Goal: Transaction & Acquisition: Purchase product/service

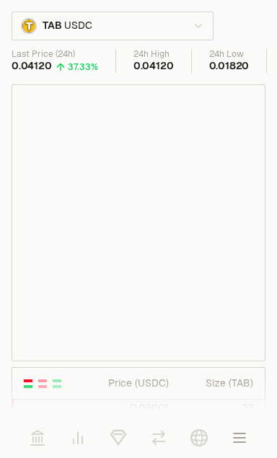
click at [160, 446] on icon at bounding box center [158, 437] width 17 height 17
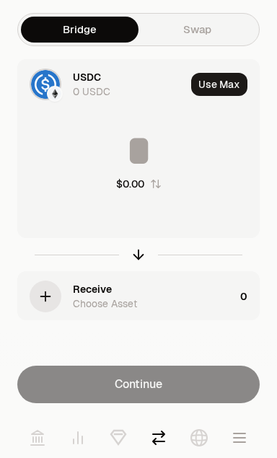
click at [221, 19] on link "Swap" at bounding box center [197, 30] width 118 height 26
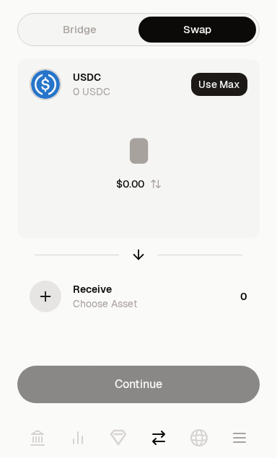
click at [189, 293] on div "Receive Choose Asset" at bounding box center [154, 296] width 162 height 29
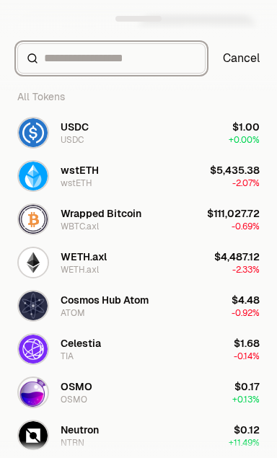
click at [184, 53] on input at bounding box center [120, 58] width 152 height 17
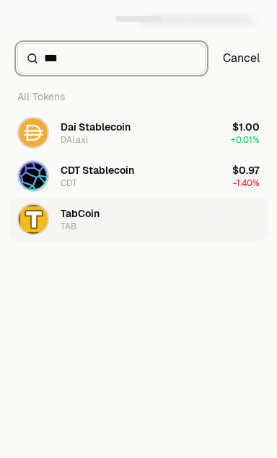
type input "***"
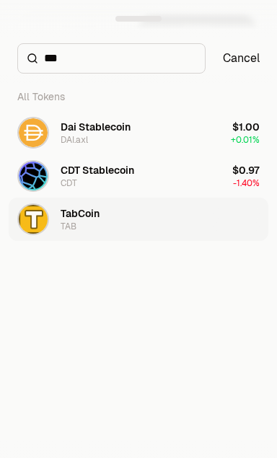
click at [204, 216] on button "TabCoin TAB" at bounding box center [139, 219] width 260 height 43
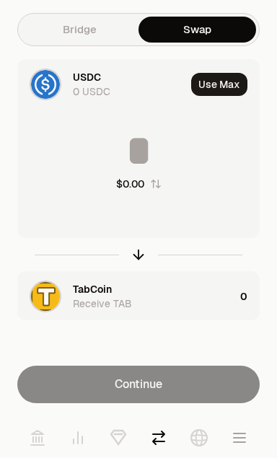
click at [251, 446] on button "button" at bounding box center [239, 438] width 40 height 40
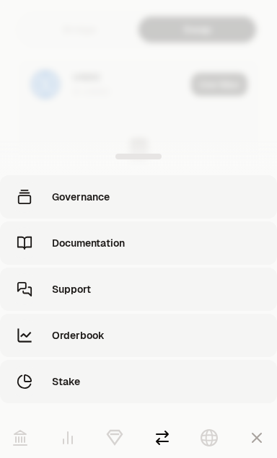
click at [252, 115] on div at bounding box center [138, 229] width 277 height 458
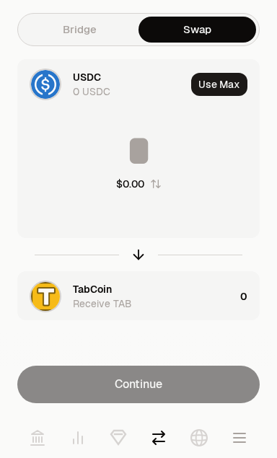
click at [33, 446] on icon at bounding box center [37, 437] width 17 height 17
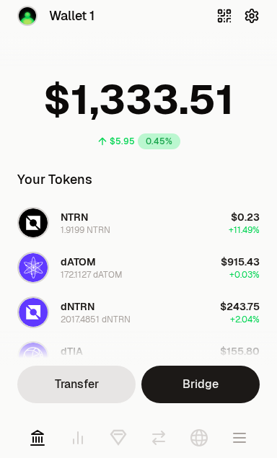
click at [77, 441] on icon at bounding box center [78, 438] width 9 height 12
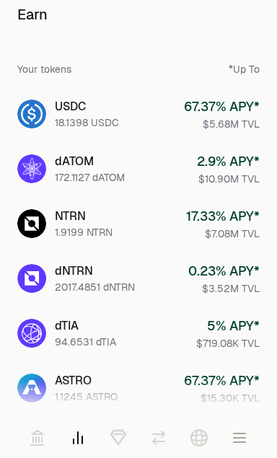
click at [153, 431] on icon at bounding box center [158, 437] width 17 height 17
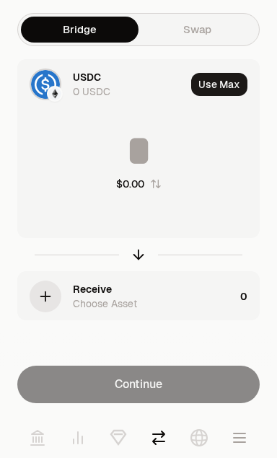
click at [125, 69] on div "USDC 0 USDC" at bounding box center [101, 84] width 167 height 49
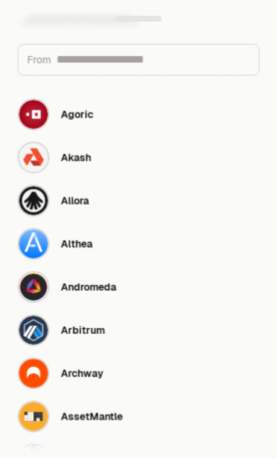
click at [200, 34] on div at bounding box center [138, 19] width 277 height 38
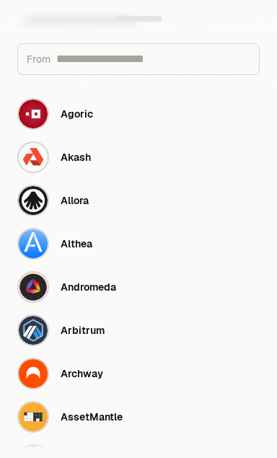
click at [226, 32] on link "Swap" at bounding box center [197, 30] width 118 height 26
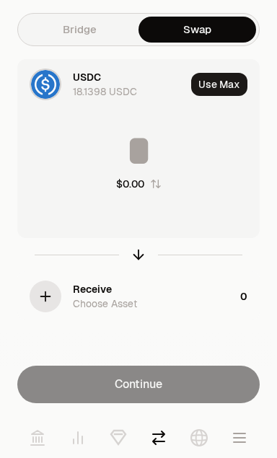
click at [185, 297] on div "Receive Choose Asset" at bounding box center [154, 296] width 162 height 29
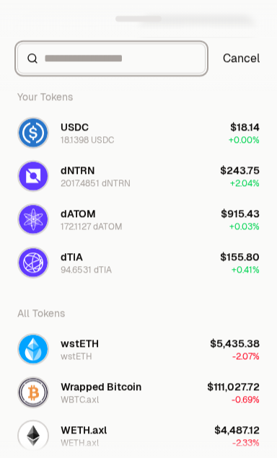
click at [179, 66] on input at bounding box center [120, 58] width 152 height 17
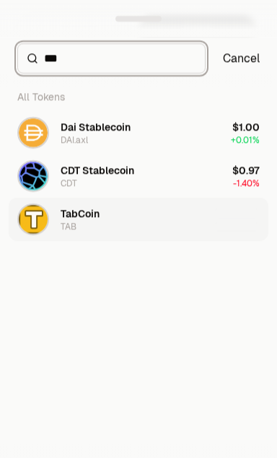
type input "***"
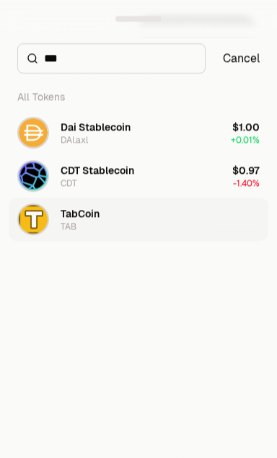
click at [203, 219] on button "TabCoin TAB" at bounding box center [139, 219] width 260 height 43
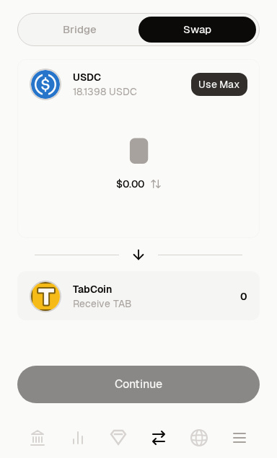
click at [231, 86] on button "Use Max" at bounding box center [219, 84] width 56 height 23
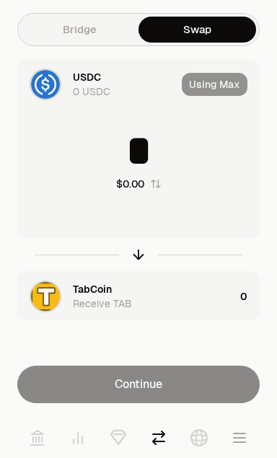
type input "*"
click at [226, 77] on div "Using Max" at bounding box center [220, 84] width 77 height 49
click at [142, 131] on input "*" at bounding box center [138, 150] width 241 height 43
click at [216, 97] on div "Using Max" at bounding box center [220, 84] width 77 height 49
click at [213, 96] on div "Using Max" at bounding box center [220, 84] width 77 height 49
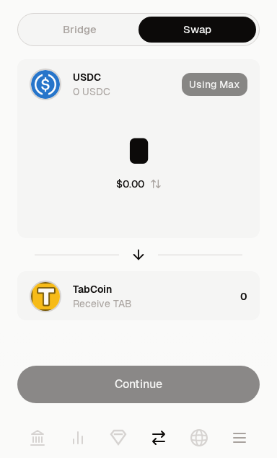
click at [157, 439] on icon at bounding box center [158, 437] width 17 height 17
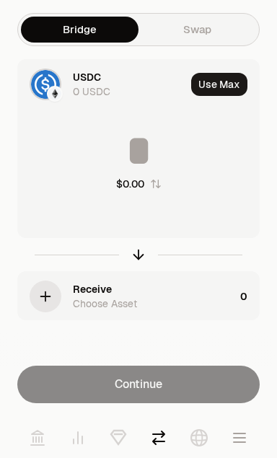
click at [211, 35] on link "Swap" at bounding box center [197, 30] width 118 height 26
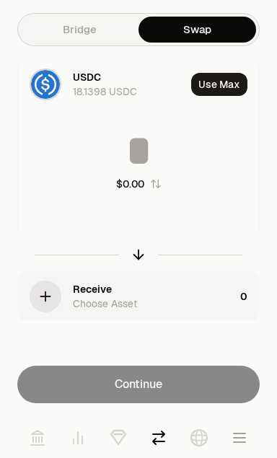
click at [157, 143] on input at bounding box center [138, 150] width 241 height 43
click at [227, 81] on button "Use Max" at bounding box center [219, 84] width 56 height 23
type input "*********"
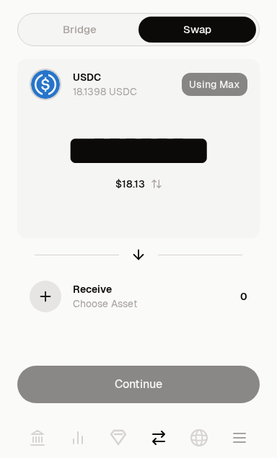
click at [56, 304] on div "button" at bounding box center [46, 297] width 32 height 32
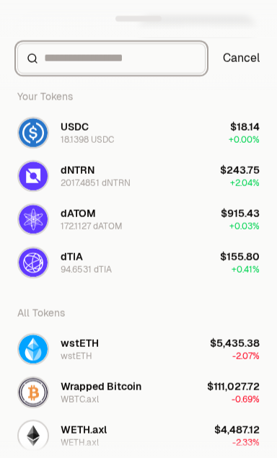
click at [194, 50] on input at bounding box center [120, 58] width 152 height 17
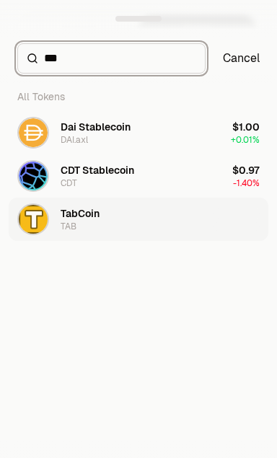
type input "***"
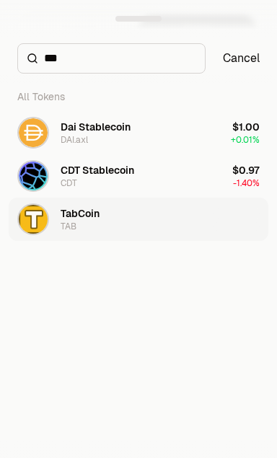
click at [206, 224] on button "TabCoin TAB" at bounding box center [139, 219] width 260 height 43
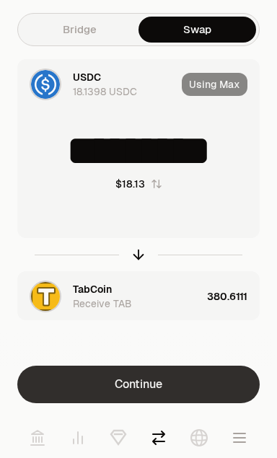
click at [190, 384] on button "Continue" at bounding box center [138, 385] width 242 height 38
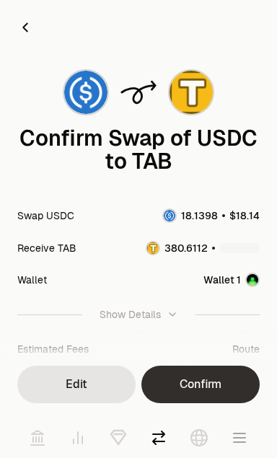
click at [215, 380] on button "Confirm" at bounding box center [200, 385] width 118 height 38
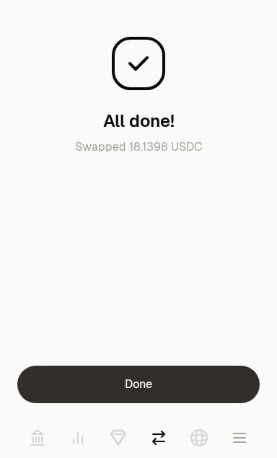
click at [185, 377] on button "Done" at bounding box center [138, 385] width 242 height 38
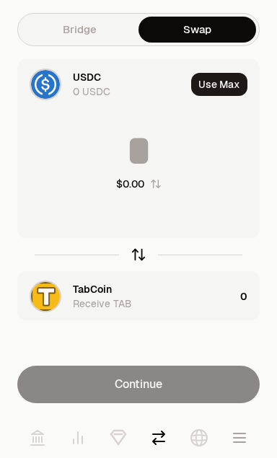
click at [135, 250] on icon "button" at bounding box center [139, 255] width 16 height 16
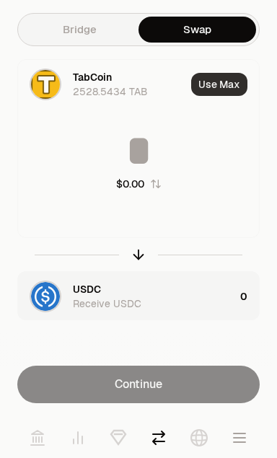
click at [238, 77] on button "Use Max" at bounding box center [219, 84] width 56 height 23
type input "**********"
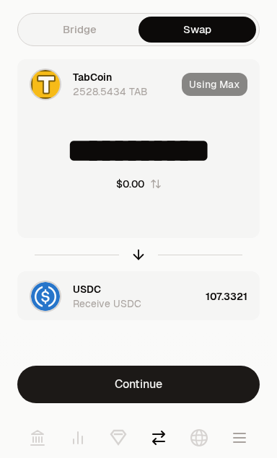
click at [117, 440] on icon at bounding box center [118, 437] width 17 height 17
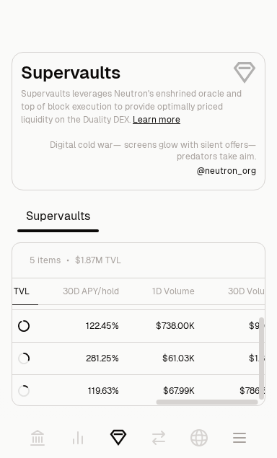
scroll to position [60, 0]
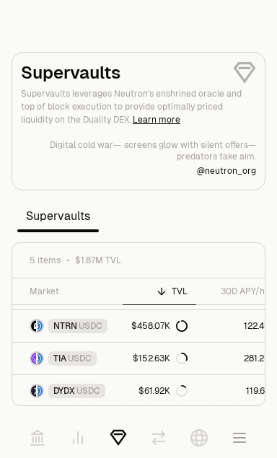
click at [194, 438] on icon at bounding box center [198, 437] width 17 height 17
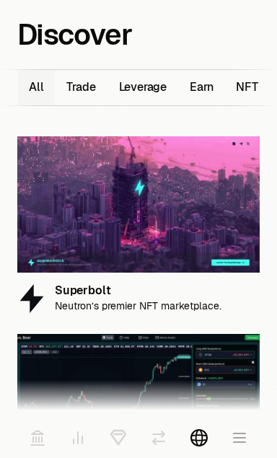
click at [247, 439] on icon "button" at bounding box center [239, 437] width 17 height 17
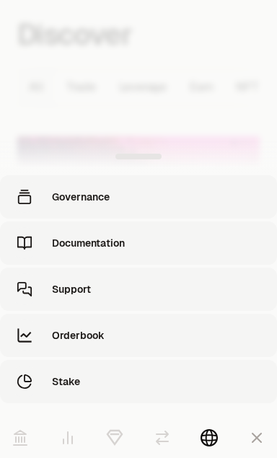
click at [215, 191] on div "Governance" at bounding box center [160, 197] width 216 height 14
